Goal: Communication & Community: Answer question/provide support

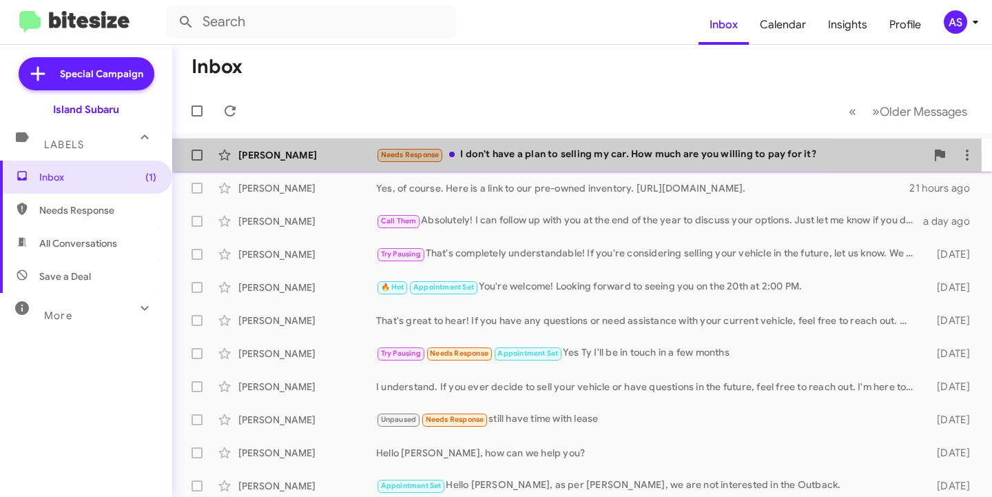
drag, startPoint x: 294, startPoint y: 158, endPoint x: 285, endPoint y: 152, distance: 10.5
click at [294, 156] on div "[PERSON_NAME]" at bounding box center [307, 155] width 138 height 14
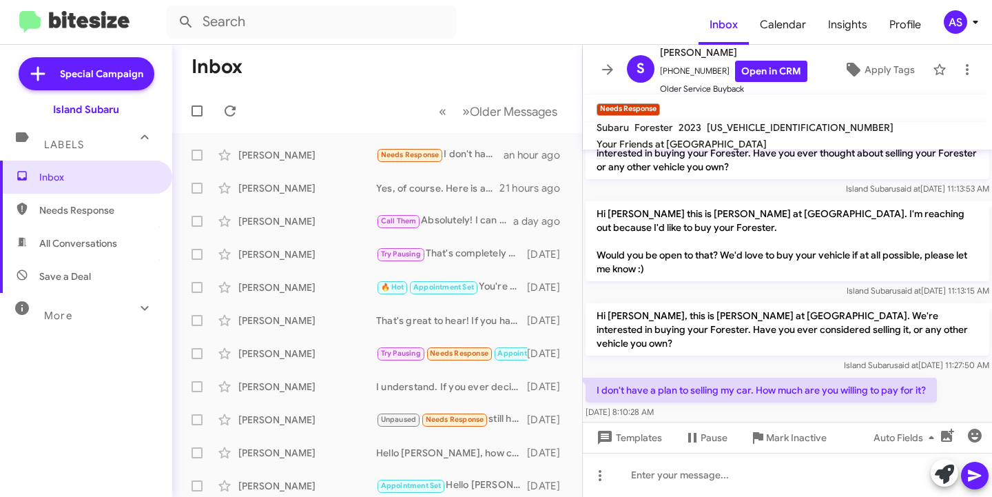
scroll to position [227, 0]
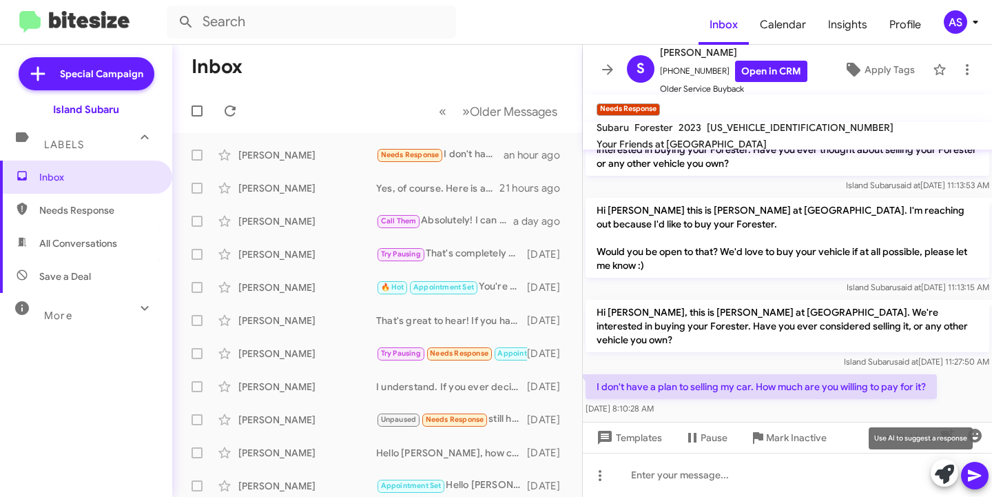
click at [936, 478] on icon at bounding box center [944, 474] width 19 height 19
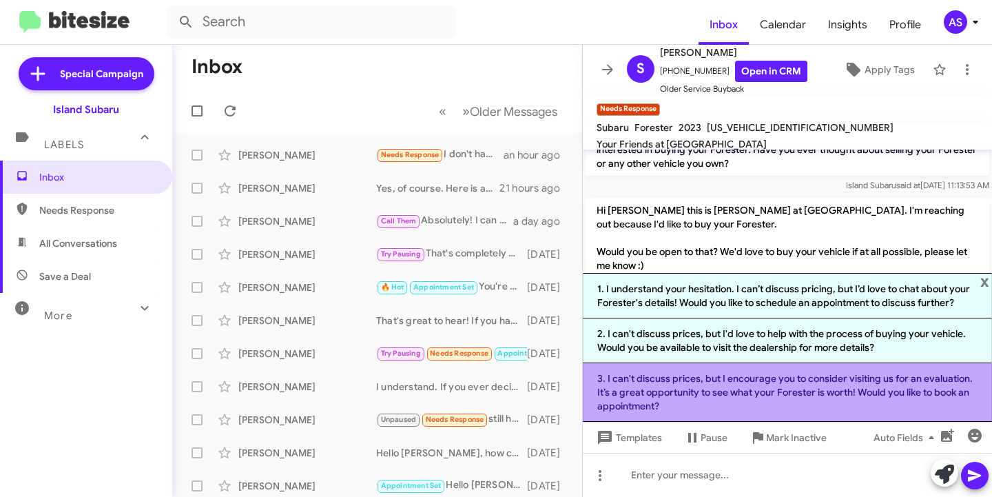
click at [785, 389] on li "3. I can't discuss prices, but I encourage you to consider visiting us for an e…" at bounding box center [787, 392] width 409 height 59
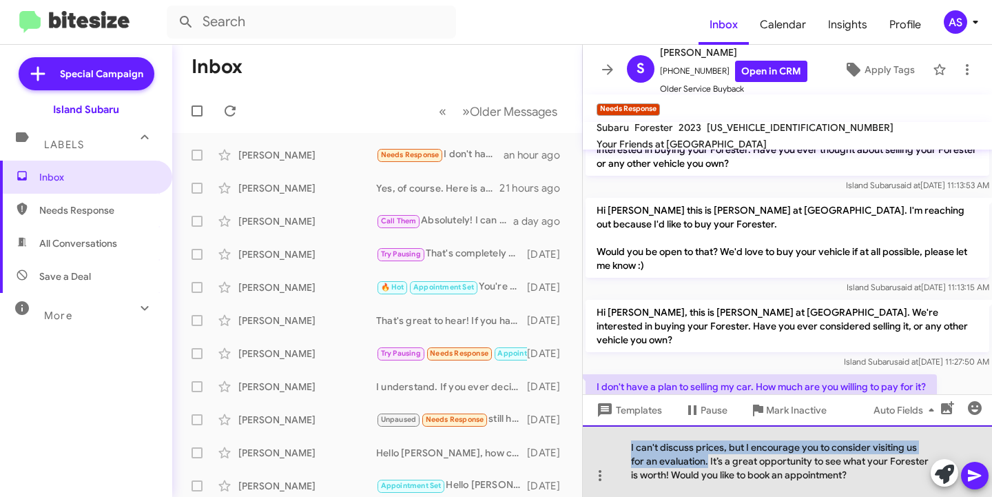
drag, startPoint x: 708, startPoint y: 461, endPoint x: 628, endPoint y: 437, distance: 84.2
click at [628, 437] on div "I can't discuss prices, but I encourage you to consider visiting us for an eval…" at bounding box center [787, 461] width 409 height 72
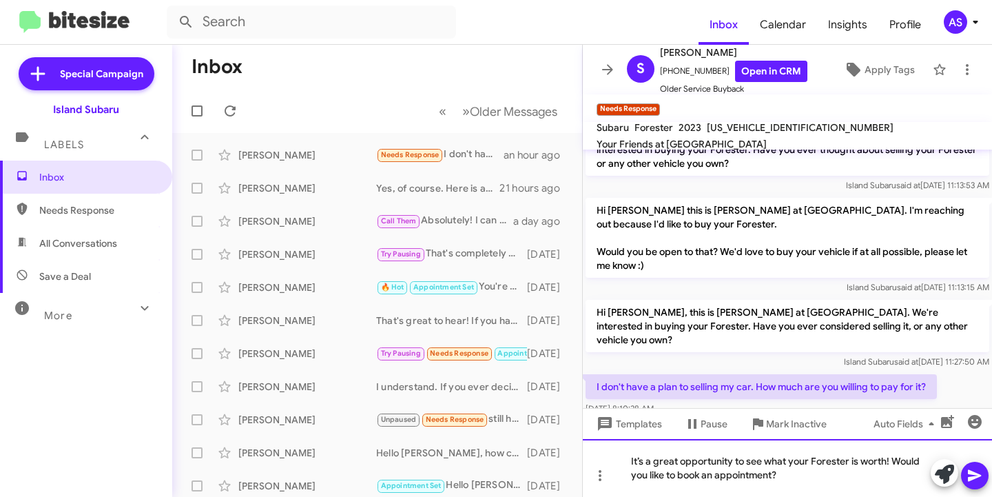
click at [635, 462] on div "It’s a great opportunity to see what your Forester is worth! Would you like to …" at bounding box center [787, 468] width 409 height 58
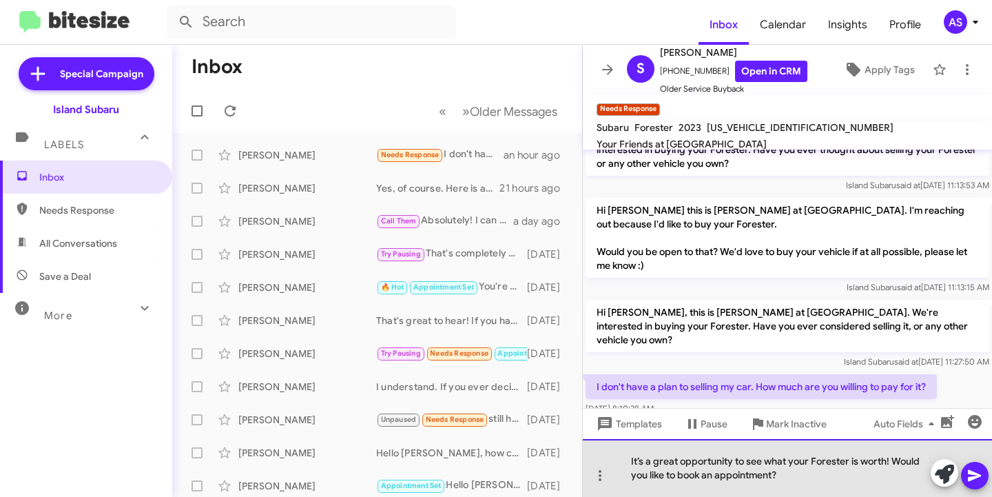
click at [635, 462] on div "It’s a great opportunity to see what your Forester is worth! Would you like to …" at bounding box center [787, 468] width 409 height 58
click at [894, 461] on div "It’s a great opportunity to see what your Forester is worth! Would you like to …" at bounding box center [787, 468] width 409 height 58
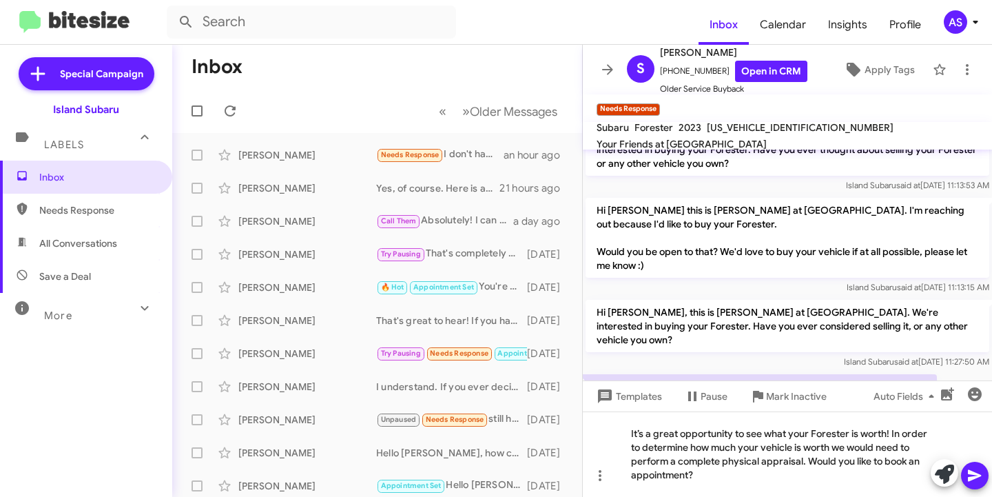
click at [968, 473] on icon at bounding box center [975, 475] width 17 height 17
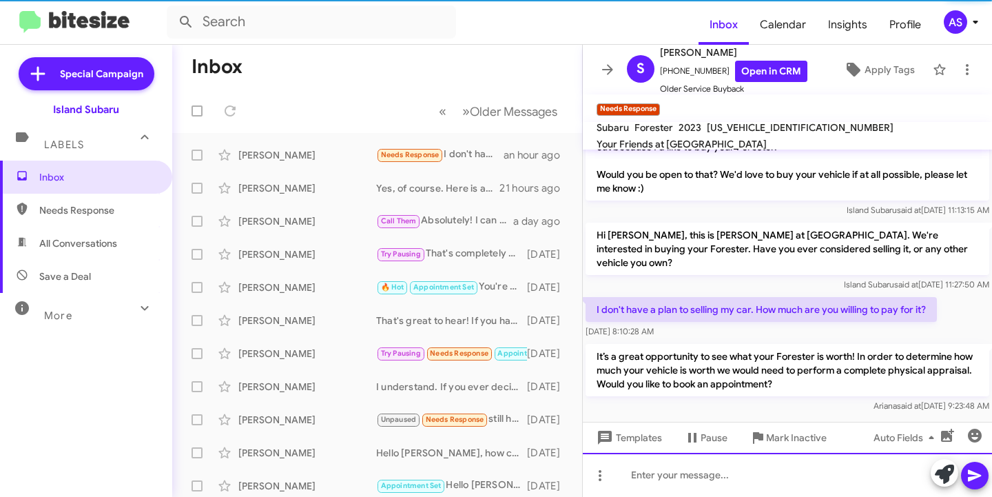
scroll to position [305, 0]
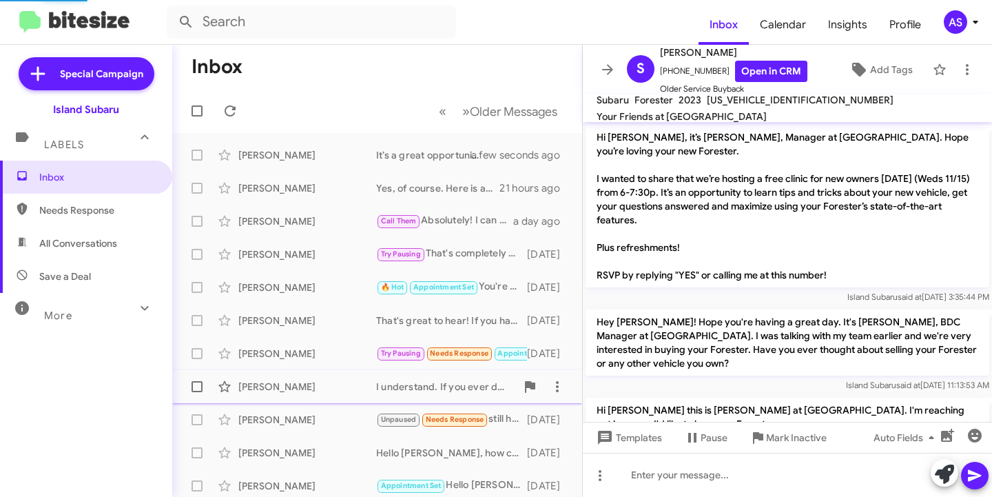
scroll to position [278, 0]
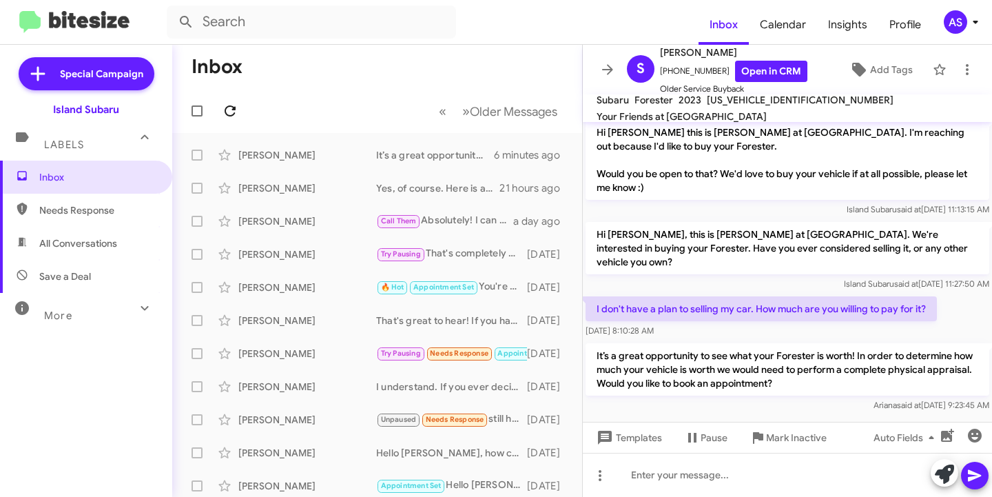
click at [234, 108] on icon at bounding box center [230, 110] width 11 height 11
